Goal: Task Accomplishment & Management: Use online tool/utility

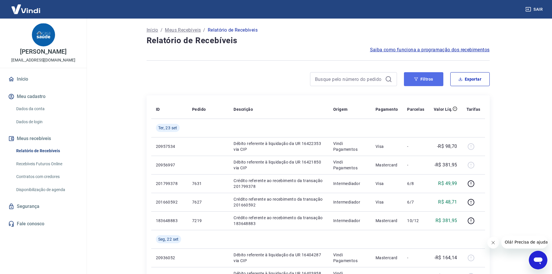
click at [438, 80] on button "Filtros" at bounding box center [423, 79] width 39 height 14
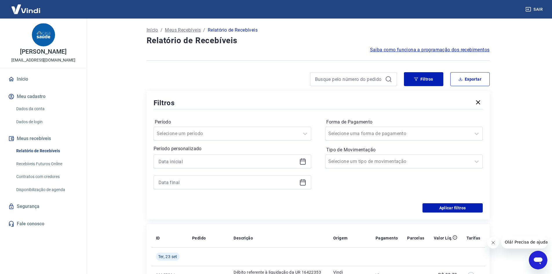
click at [301, 164] on icon at bounding box center [303, 162] width 6 height 6
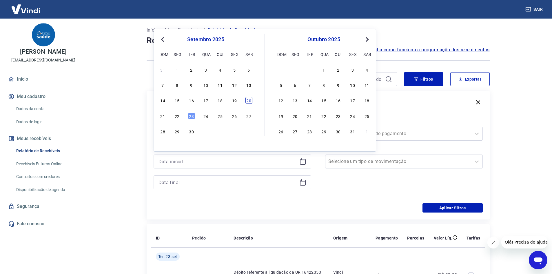
click at [247, 102] on div "20" at bounding box center [248, 100] width 7 height 7
type input "20/09/2025"
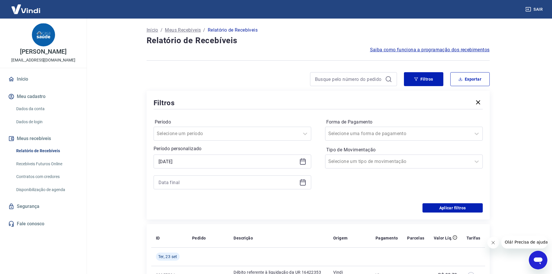
click at [302, 181] on icon at bounding box center [303, 181] width 6 height 1
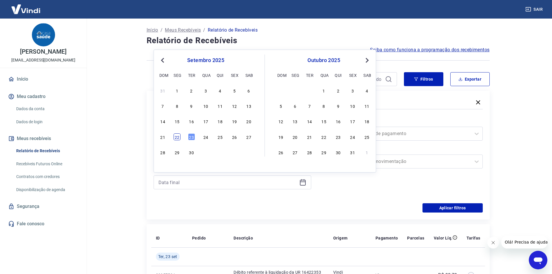
click at [175, 135] on div "22" at bounding box center [177, 136] width 7 height 7
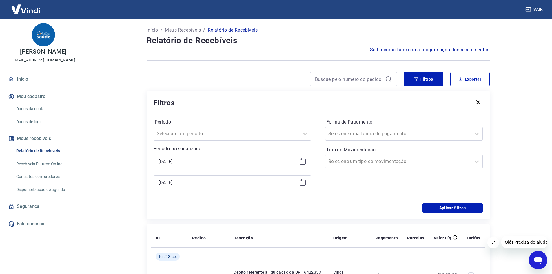
type input "22/09/2025"
drag, startPoint x: 451, startPoint y: 207, endPoint x: 465, endPoint y: 120, distance: 88.1
click at [451, 207] on button "Aplicar filtros" at bounding box center [452, 207] width 60 height 9
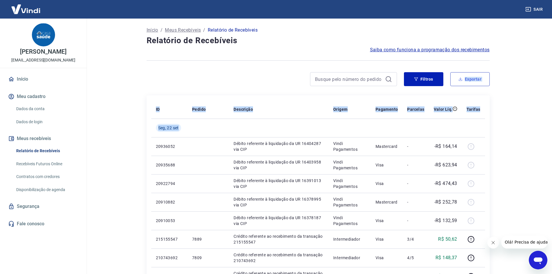
click at [475, 80] on div "Início / Meus Recebíveis / Relatório de Recebíveis Relatório de Recebíveis Saib…" at bounding box center [318, 262] width 357 height 486
click at [474, 79] on button "Exportar" at bounding box center [469, 79] width 39 height 14
type input "20/09/2025"
type input "22/09/2025"
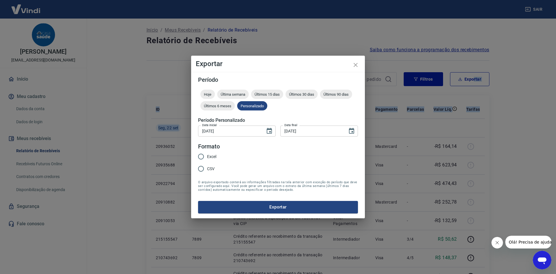
click at [201, 167] on input "CSV" at bounding box center [201, 169] width 12 height 12
radio input "true"
click at [229, 209] on button "Exportar" at bounding box center [278, 207] width 160 height 12
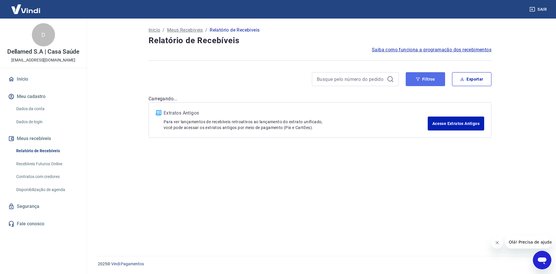
click at [432, 77] on button "Filtros" at bounding box center [425, 79] width 39 height 14
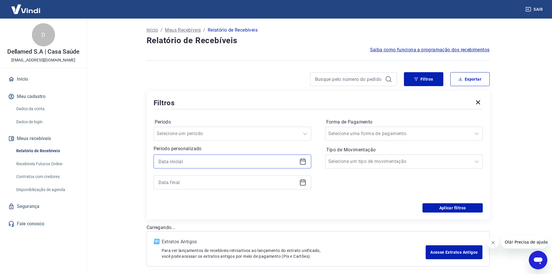
click at [292, 165] on input at bounding box center [227, 161] width 138 height 9
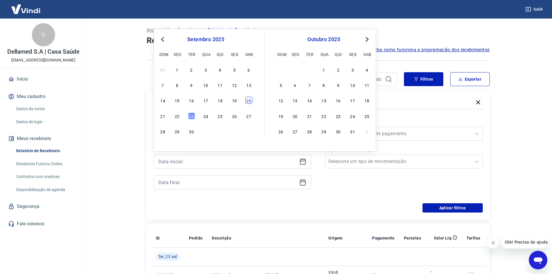
click at [247, 103] on div "20" at bounding box center [248, 100] width 7 height 7
type input "[DATE]"
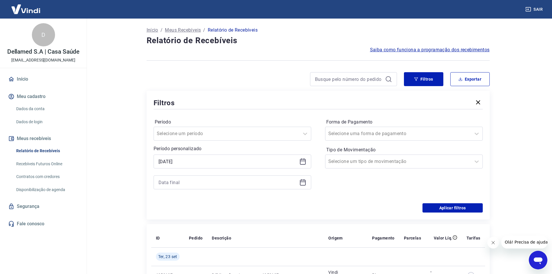
click at [300, 183] on icon at bounding box center [303, 183] width 6 height 6
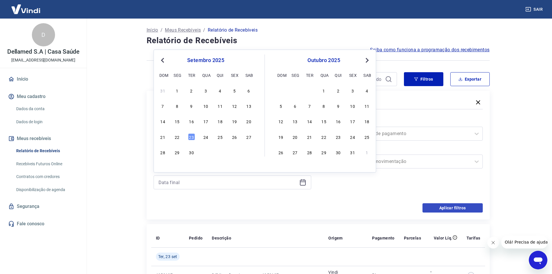
click at [192, 138] on div "23" at bounding box center [191, 136] width 7 height 7
type input "23/09/2025"
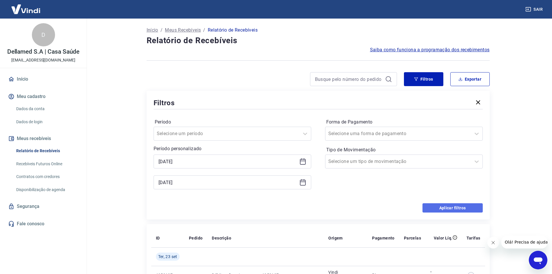
click at [454, 208] on button "Aplicar filtros" at bounding box center [452, 207] width 60 height 9
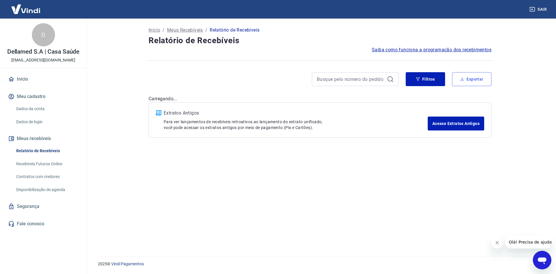
click at [477, 82] on button "Exportar" at bounding box center [471, 79] width 39 height 14
type input "20/09/2025"
type input "23/09/2025"
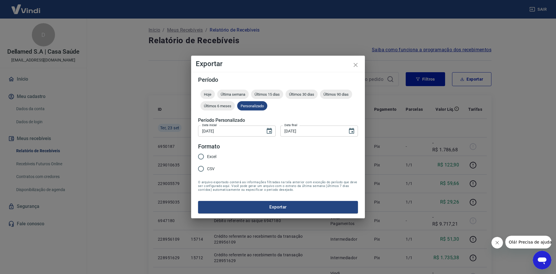
click at [203, 169] on input "CSV" at bounding box center [201, 169] width 12 height 12
radio input "true"
click at [218, 204] on button "Exportar" at bounding box center [278, 207] width 160 height 12
